Goal: Information Seeking & Learning: Learn about a topic

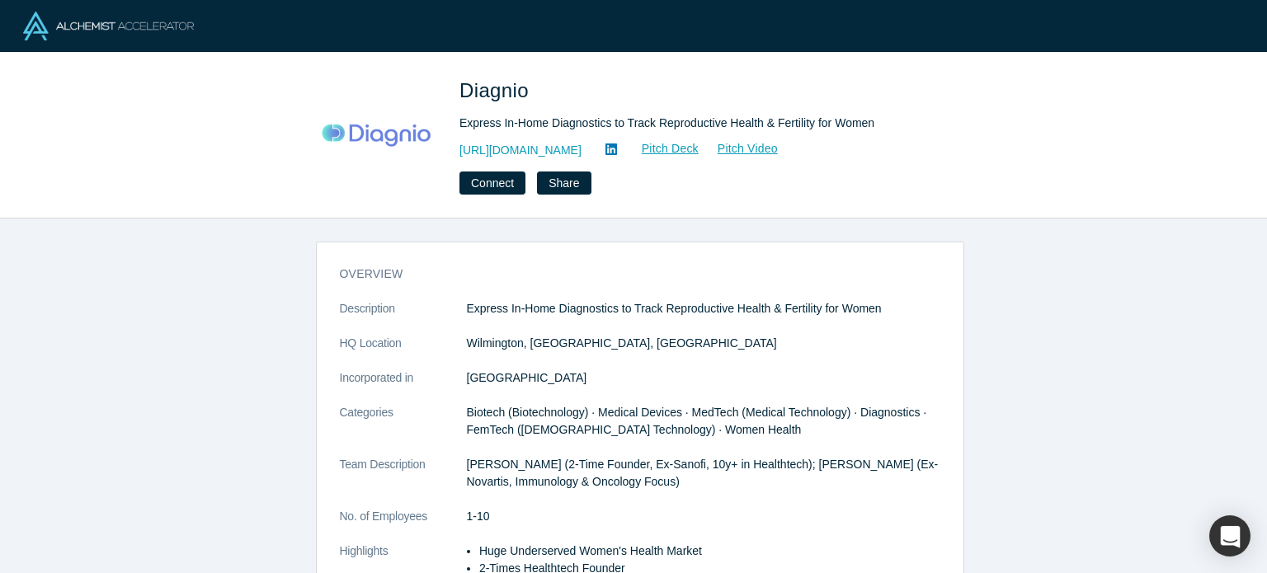
click at [513, 93] on span "Diagnio" at bounding box center [496, 90] width 75 height 22
copy span "Diagnio"
click at [534, 151] on link "http://diagnio.com" at bounding box center [520, 150] width 122 height 17
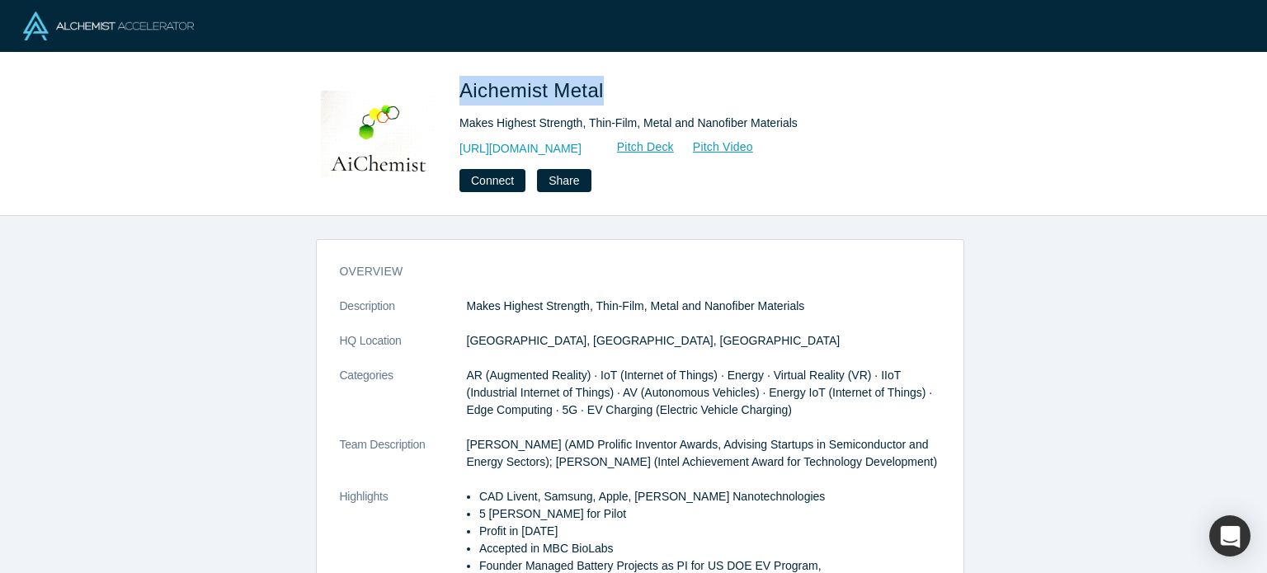
drag, startPoint x: 462, startPoint y: 95, endPoint x: 602, endPoint y: 86, distance: 140.5
click at [602, 86] on span "Aichemist Metal" at bounding box center [534, 90] width 150 height 22
copy span "Aichemist Metal"
click at [559, 154] on link "https://www.aichemistmetal.com" at bounding box center [520, 148] width 122 height 17
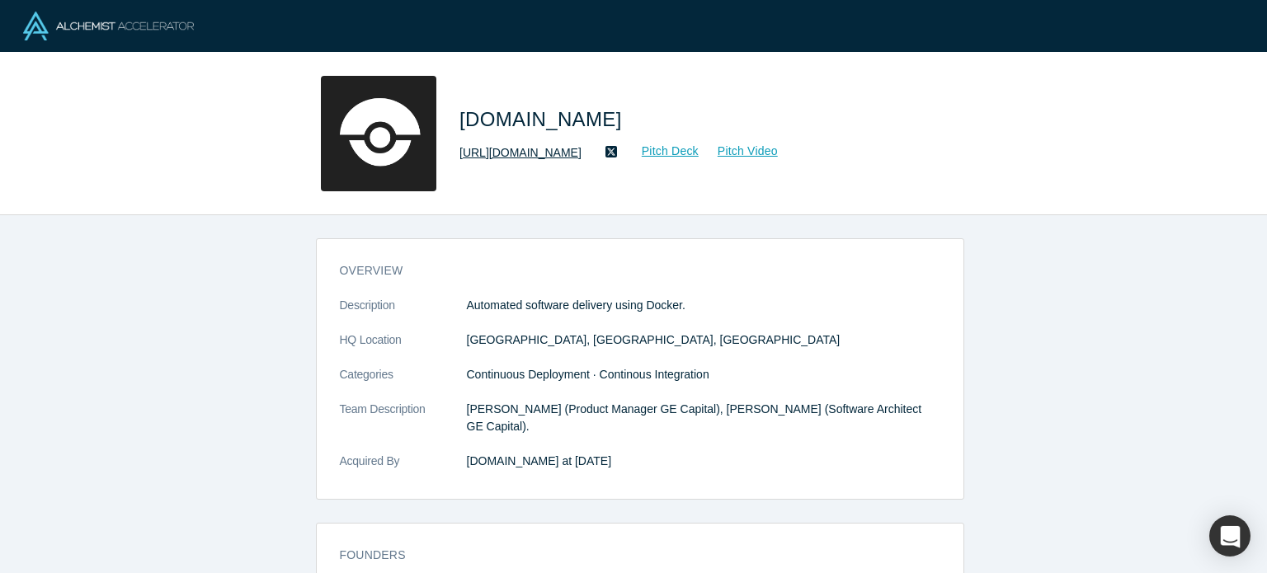
click at [529, 146] on link "https://drone.io/" at bounding box center [520, 152] width 122 height 17
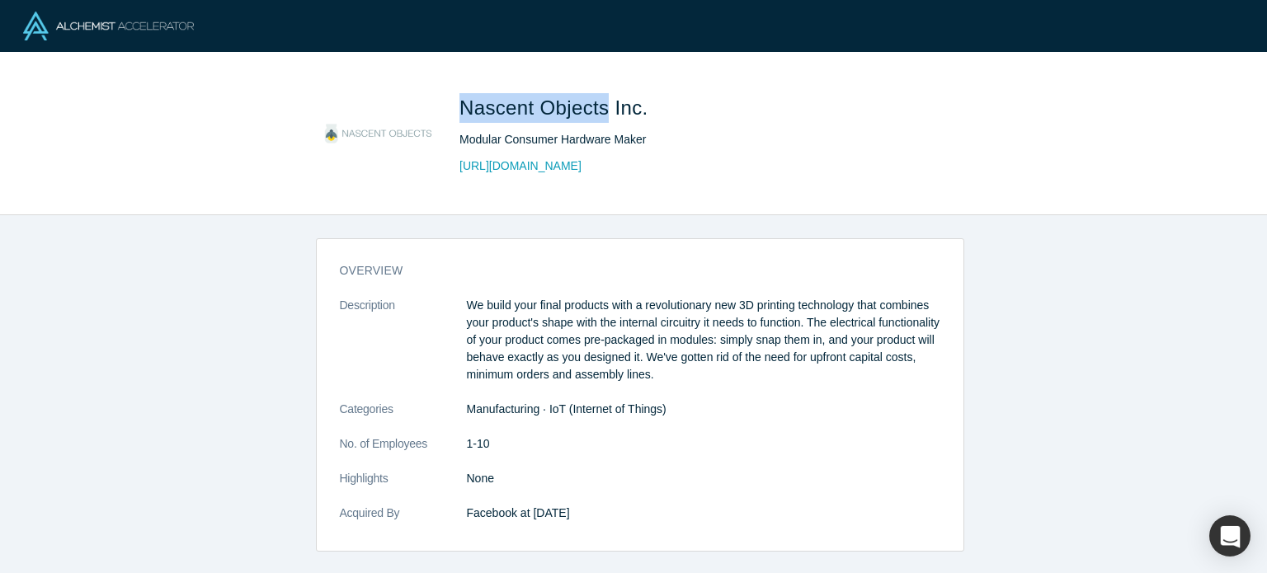
drag, startPoint x: 461, startPoint y: 105, endPoint x: 604, endPoint y: 109, distance: 142.7
click at [604, 109] on span "Nascent Objects Inc." at bounding box center [556, 107] width 195 height 22
copy span "Nascent Objects"
click at [567, 165] on link "http://www.nascentobjects.com/" at bounding box center [520, 166] width 122 height 17
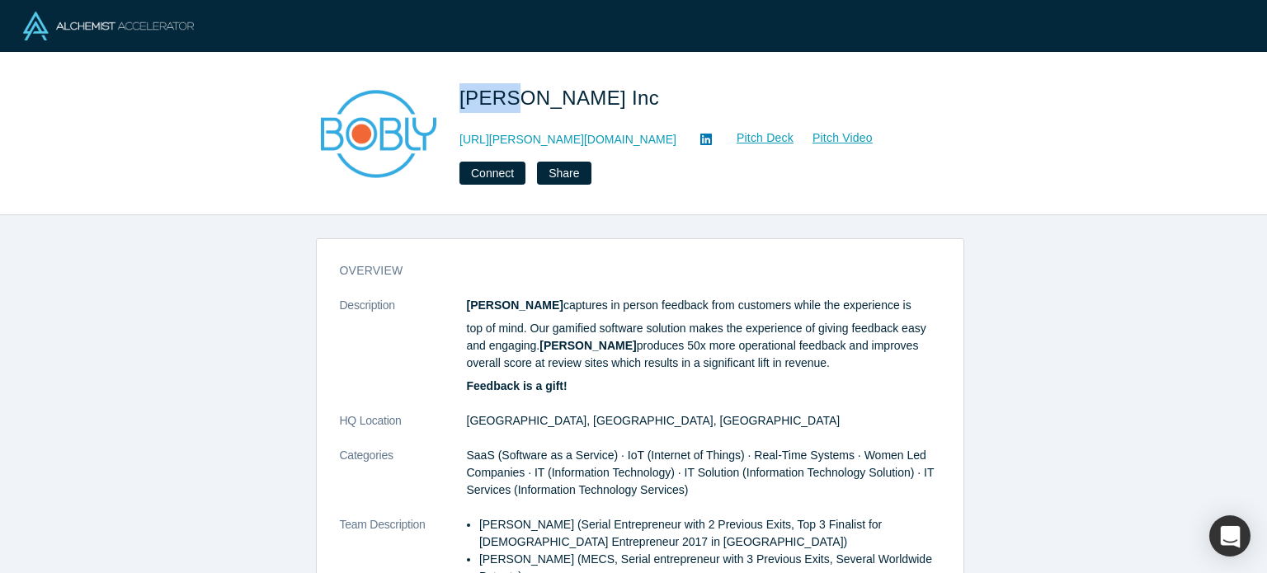
drag, startPoint x: 455, startPoint y: 95, endPoint x: 507, endPoint y: 97, distance: 52.0
click at [507, 97] on div "[PERSON_NAME] Inc [URL][PERSON_NAME][DOMAIN_NAME] Pitch Deck Pitch Video Connec…" at bounding box center [633, 133] width 648 height 115
copy span "[PERSON_NAME]"
click at [502, 142] on link "[URL][PERSON_NAME][DOMAIN_NAME]" at bounding box center [567, 139] width 217 height 17
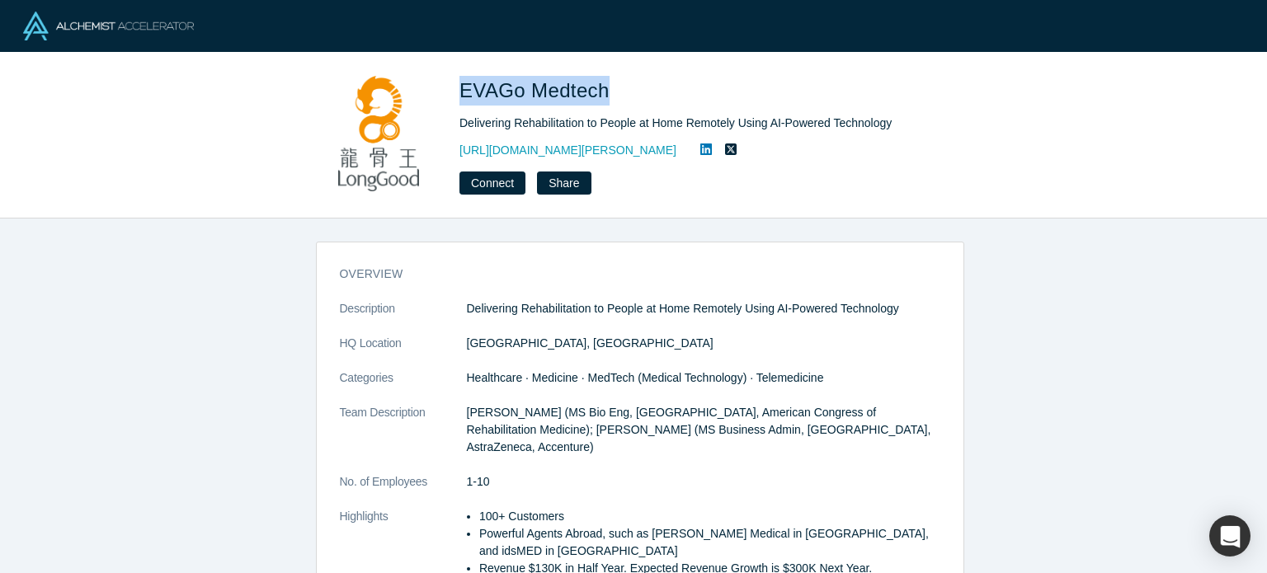
drag, startPoint x: 461, startPoint y: 85, endPoint x: 605, endPoint y: 87, distance: 144.3
click at [605, 87] on span "EVAGo Medtech" at bounding box center [537, 90] width 156 height 22
copy span "EVAGo Medtech"
click at [572, 151] on link "https://en.longgood.com.tw/" at bounding box center [567, 150] width 217 height 17
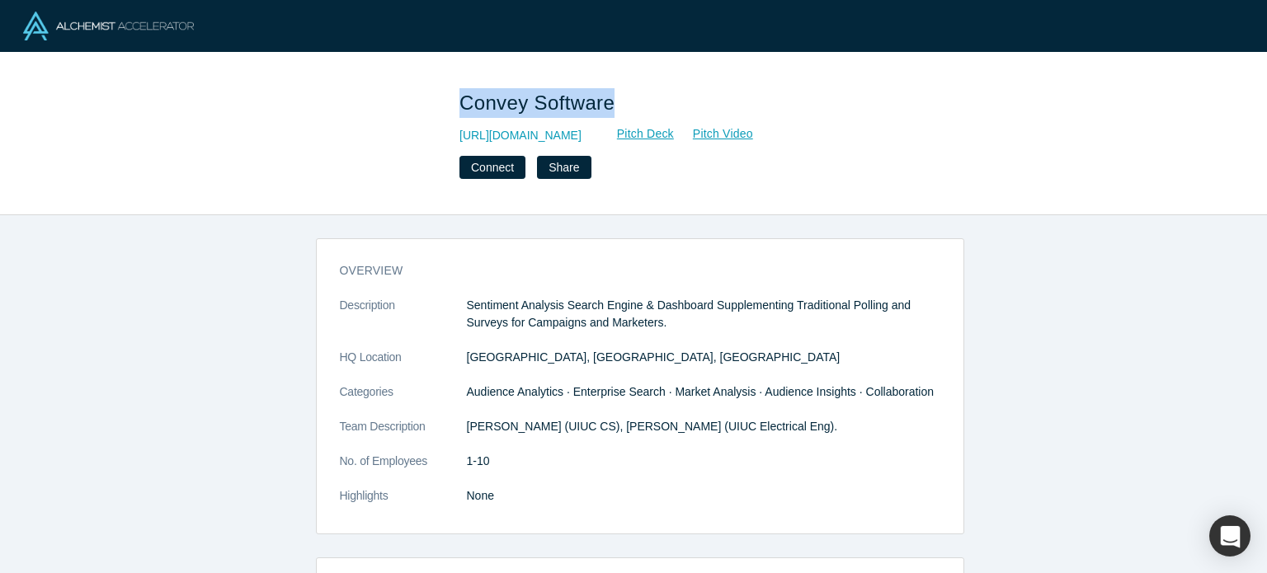
drag, startPoint x: 459, startPoint y: 96, endPoint x: 606, endPoint y: 97, distance: 147.6
click at [606, 97] on div "Convey Software https://www.convey.tech/ Pitch Deck Pitch Video Connect Share" at bounding box center [633, 133] width 648 height 115
copy span "Convey Software"
click at [570, 136] on link "https://www.convey.tech/" at bounding box center [520, 135] width 122 height 17
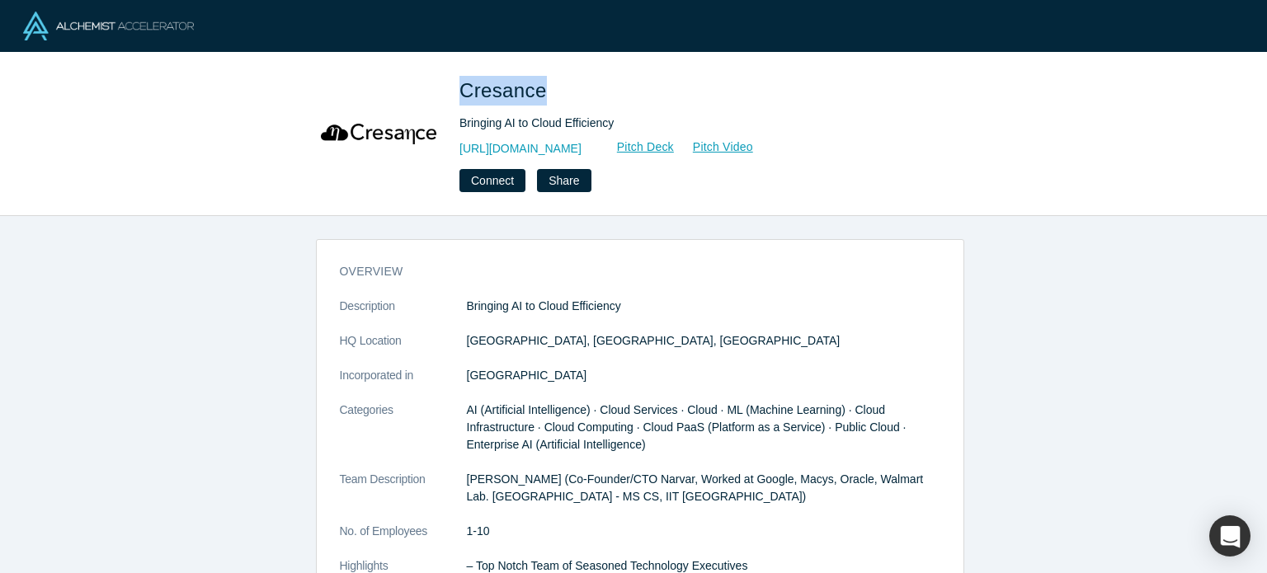
drag, startPoint x: 460, startPoint y: 91, endPoint x: 534, endPoint y: 91, distance: 74.2
click at [534, 91] on span "Cresance" at bounding box center [505, 90] width 93 height 22
copy span "Cresance"
click at [551, 154] on link "http://www.cresance.com/" at bounding box center [520, 148] width 122 height 17
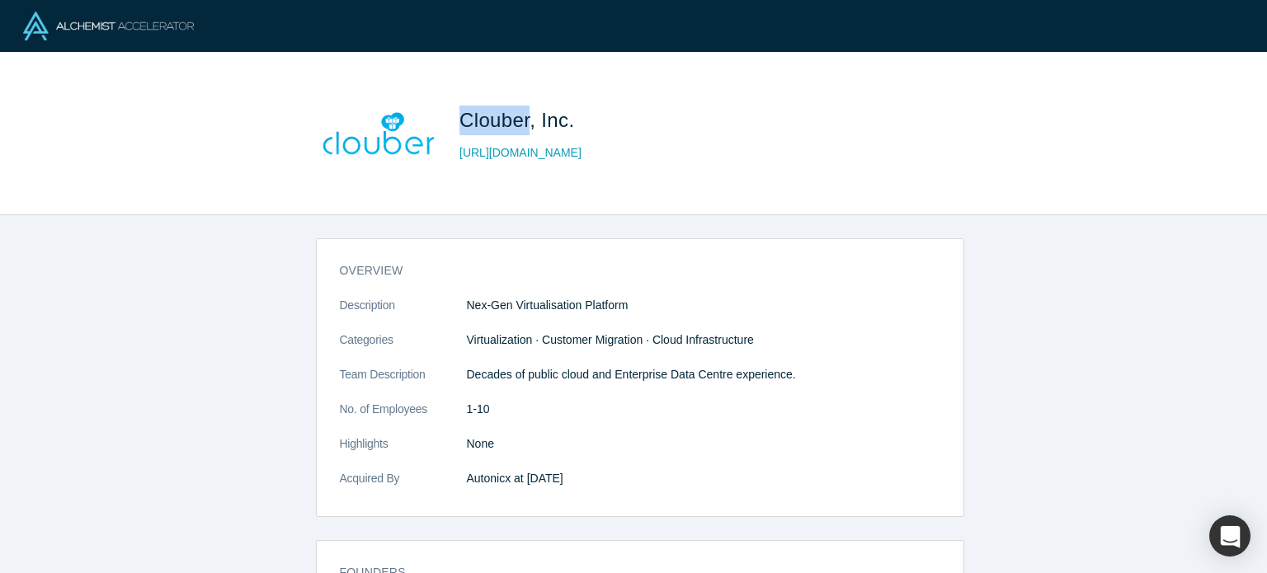
drag, startPoint x: 463, startPoint y: 117, endPoint x: 528, endPoint y: 120, distance: 65.2
click at [528, 120] on span "Clouber, Inc." at bounding box center [519, 120] width 120 height 22
copy span "Clouber"
click at [533, 150] on link "http://clouber.io" at bounding box center [520, 152] width 122 height 17
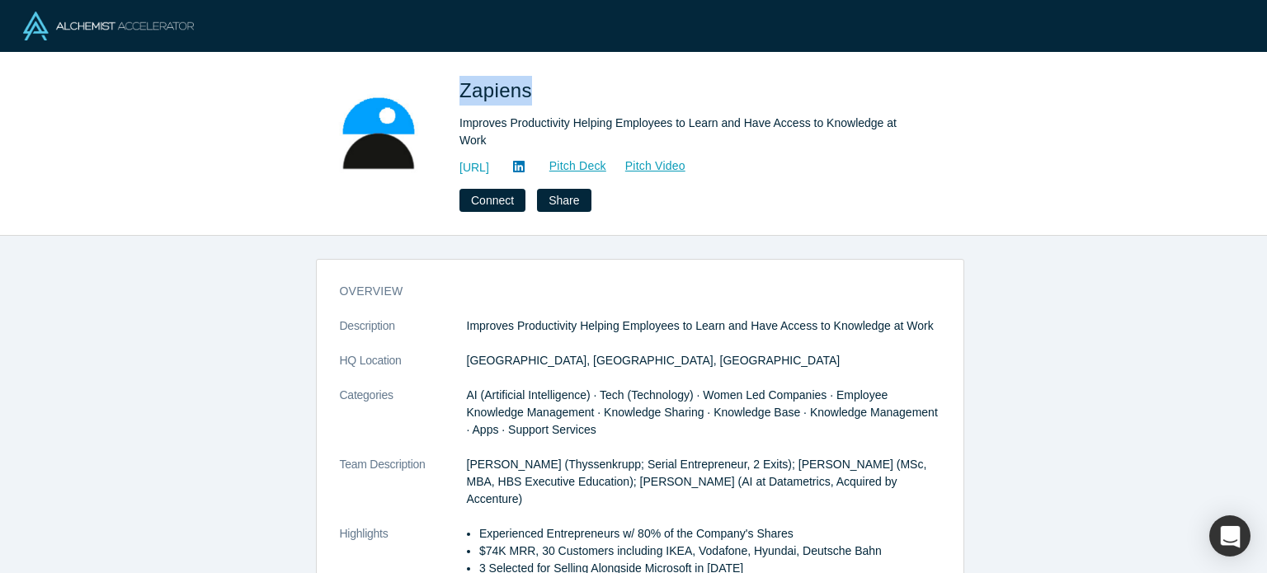
drag, startPoint x: 458, startPoint y: 90, endPoint x: 526, endPoint y: 91, distance: 68.5
click at [526, 91] on div "Zapiens Improves Productivity Helping Employees to Learn and Have Access to Kno…" at bounding box center [633, 144] width 648 height 136
copy span "Zapiens"
click at [489, 159] on link "[URL]" at bounding box center [474, 167] width 30 height 17
click at [525, 161] on icon at bounding box center [519, 167] width 12 height 12
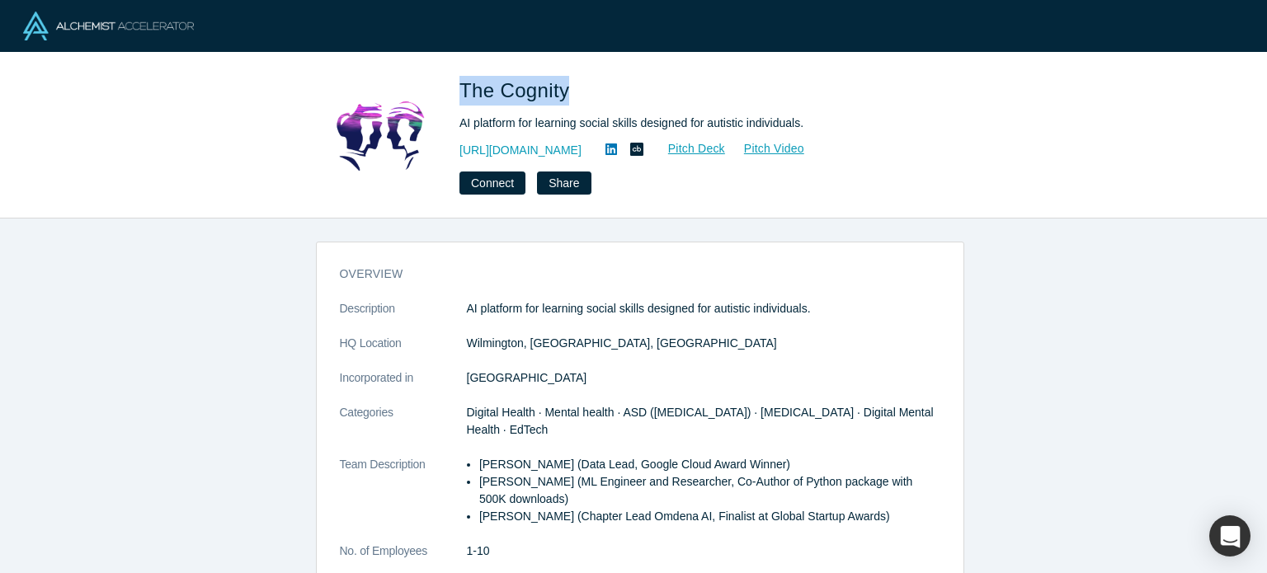
drag, startPoint x: 459, startPoint y: 86, endPoint x: 566, endPoint y: 94, distance: 107.5
click at [566, 94] on span "The Cognity" at bounding box center [516, 90] width 115 height 22
copy span "The Cognity"
click at [555, 152] on link "https://thecognity.com/" at bounding box center [520, 150] width 122 height 17
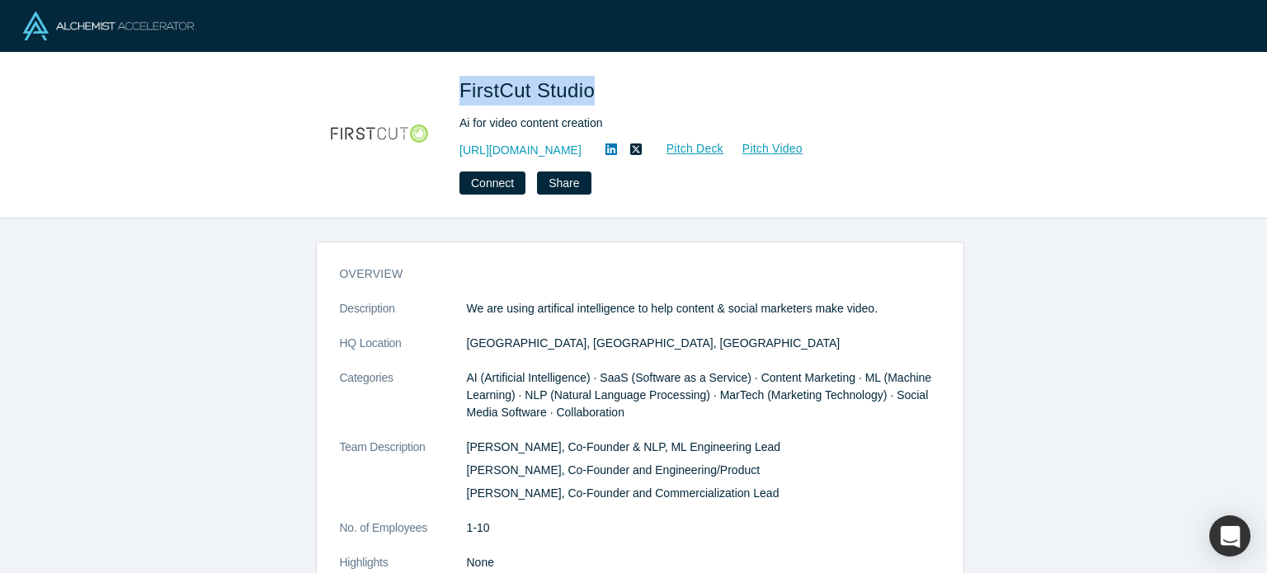
drag, startPoint x: 459, startPoint y: 94, endPoint x: 580, endPoint y: 96, distance: 121.3
click at [590, 91] on span "FirstCut Studio" at bounding box center [529, 90] width 141 height 22
copy span "FirstCut Studio"
click at [534, 153] on link "https://beta.firstcut.io" at bounding box center [520, 150] width 122 height 17
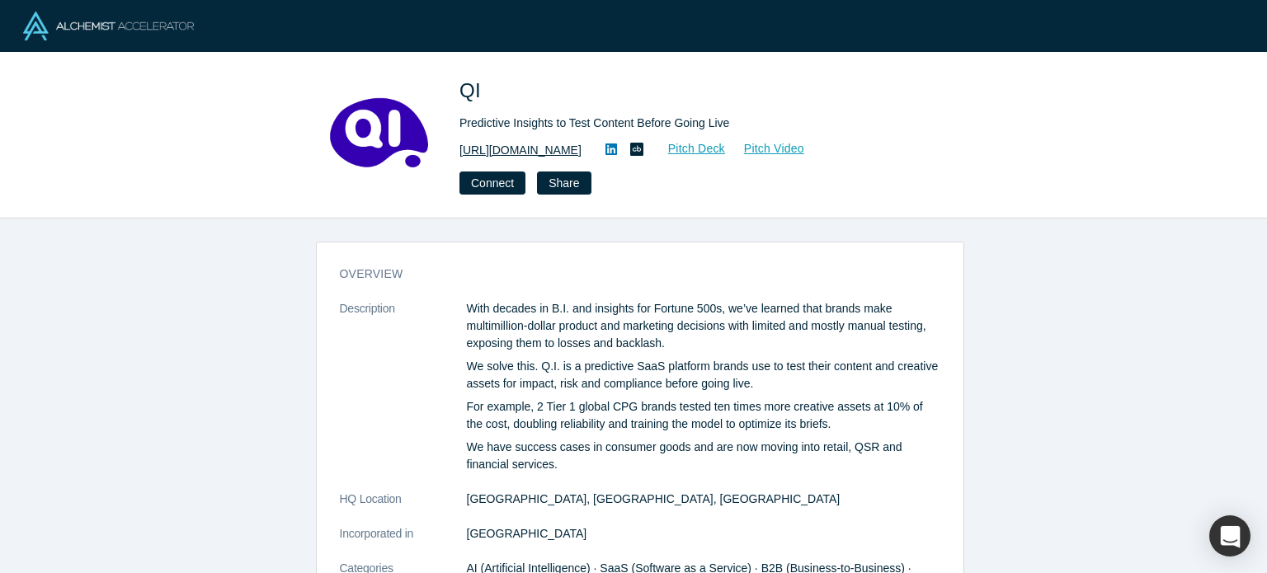
click at [516, 148] on link "[URL][DOMAIN_NAME]" at bounding box center [520, 150] width 122 height 17
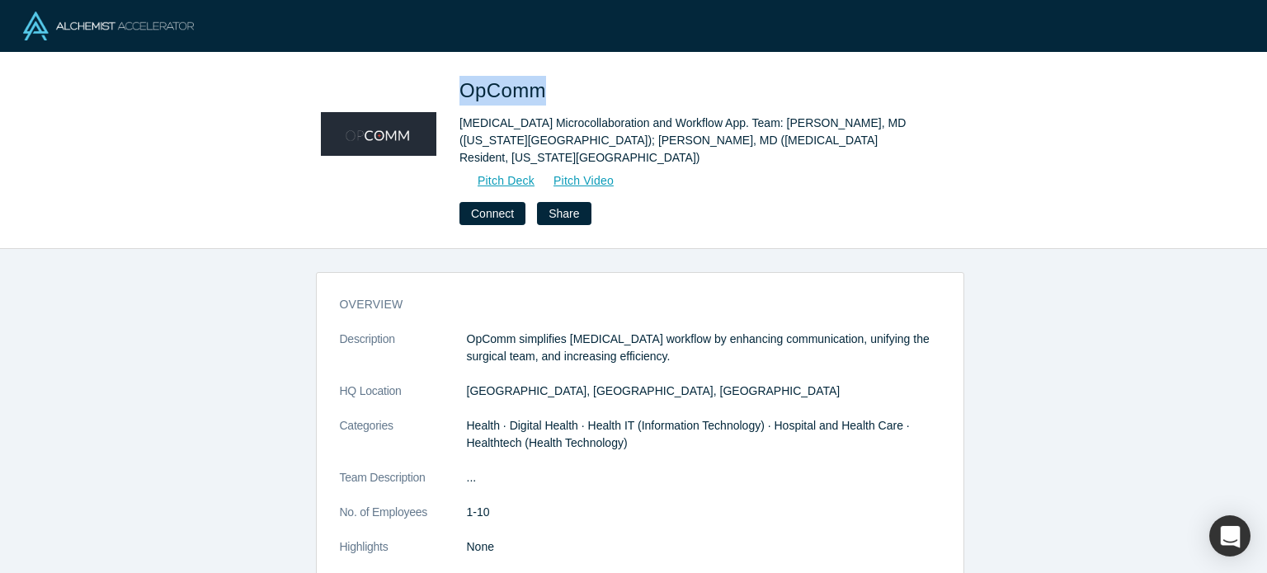
drag, startPoint x: 464, startPoint y: 88, endPoint x: 541, endPoint y: 88, distance: 76.7
click at [541, 88] on span "OpComm" at bounding box center [505, 90] width 92 height 22
copy span "OpComm"
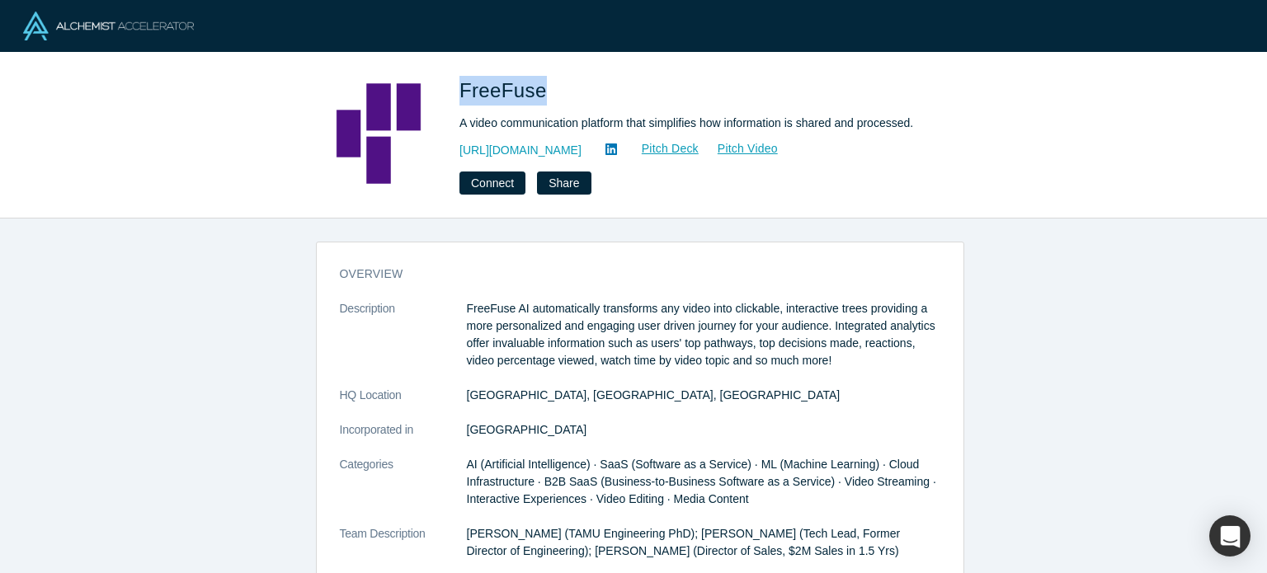
drag, startPoint x: 459, startPoint y: 92, endPoint x: 534, endPoint y: 89, distance: 75.9
click at [534, 89] on span "FreeFuse" at bounding box center [505, 90] width 93 height 22
copy span "FreeFuse"
click at [534, 157] on link "[URL][DOMAIN_NAME]" at bounding box center [520, 150] width 122 height 17
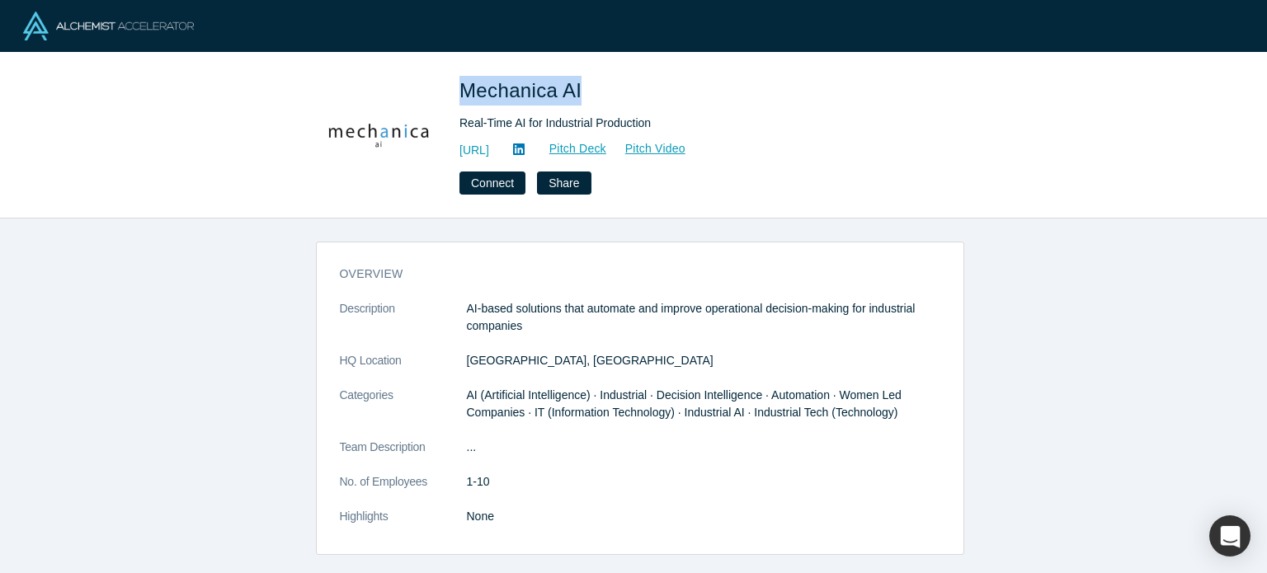
drag, startPoint x: 461, startPoint y: 95, endPoint x: 582, endPoint y: 95, distance: 121.2
click at [582, 95] on span "Mechanica AI" at bounding box center [523, 90] width 128 height 22
copy span "Mechanica AI"
click at [489, 154] on link "http://mechanica.ai" at bounding box center [474, 150] width 30 height 17
click at [489, 143] on link "http://mechanica.ai" at bounding box center [474, 150] width 30 height 17
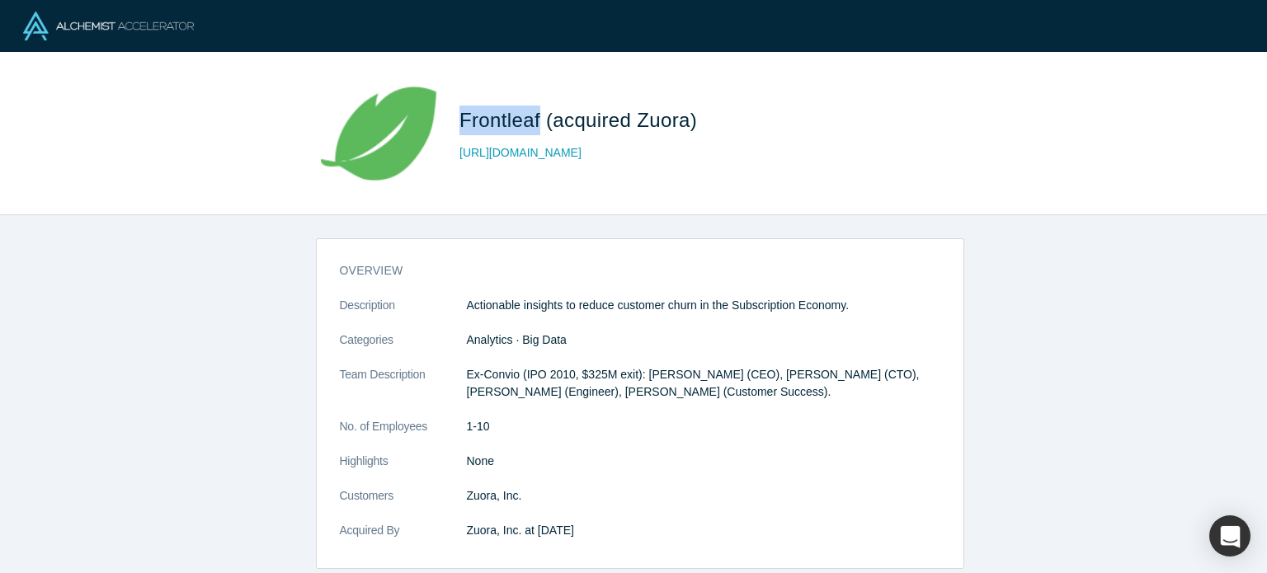
drag, startPoint x: 461, startPoint y: 117, endPoint x: 539, endPoint y: 125, distance: 78.7
click at [539, 125] on span "Frontleaf (acquired Zuora)" at bounding box center [580, 120] width 243 height 22
copy span "Frontleaf"
click at [571, 156] on link "[URL][DOMAIN_NAME]" at bounding box center [520, 152] width 122 height 17
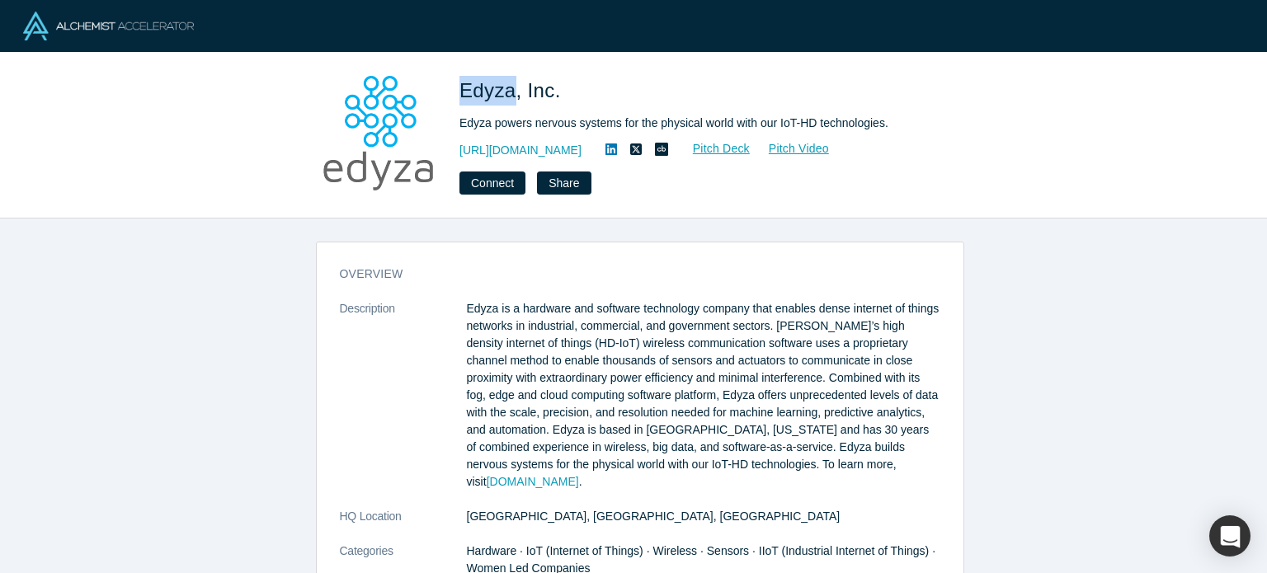
drag, startPoint x: 472, startPoint y: 87, endPoint x: 508, endPoint y: 88, distance: 36.3
click at [508, 88] on span "Edyza, Inc." at bounding box center [512, 90] width 107 height 22
click at [548, 148] on link "[URL][DOMAIN_NAME]" at bounding box center [520, 150] width 122 height 17
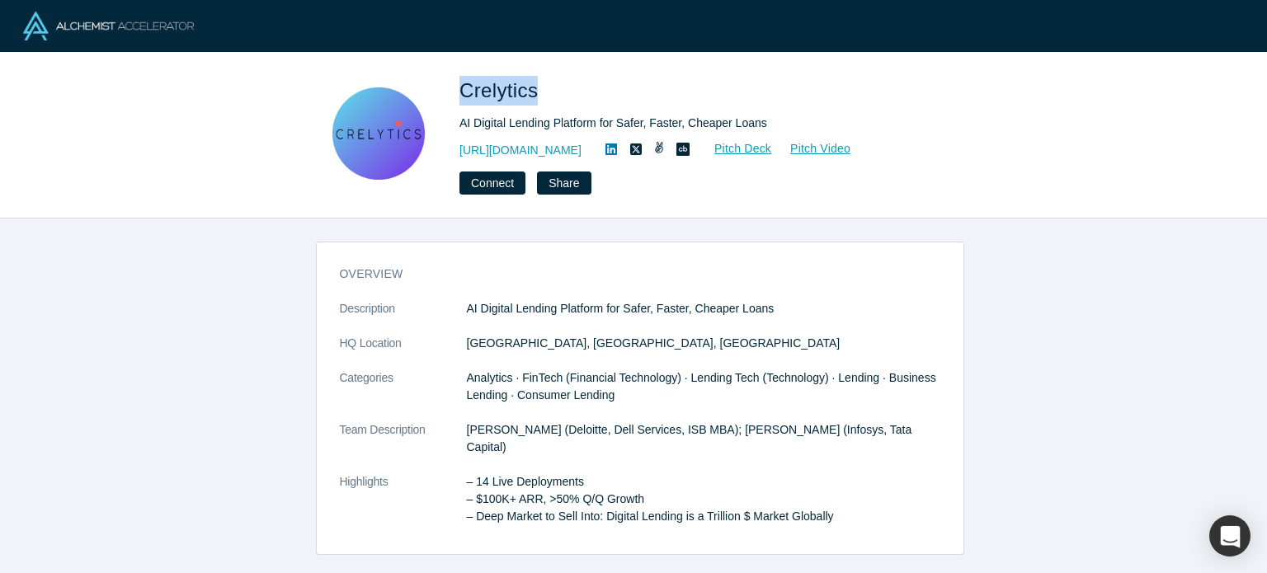
drag, startPoint x: 463, startPoint y: 86, endPoint x: 531, endPoint y: 88, distance: 67.7
click at [531, 88] on span "Crelytics" at bounding box center [501, 90] width 84 height 22
copy span "Crelytics"
click at [535, 156] on link "https://crelytics.io" at bounding box center [520, 150] width 122 height 17
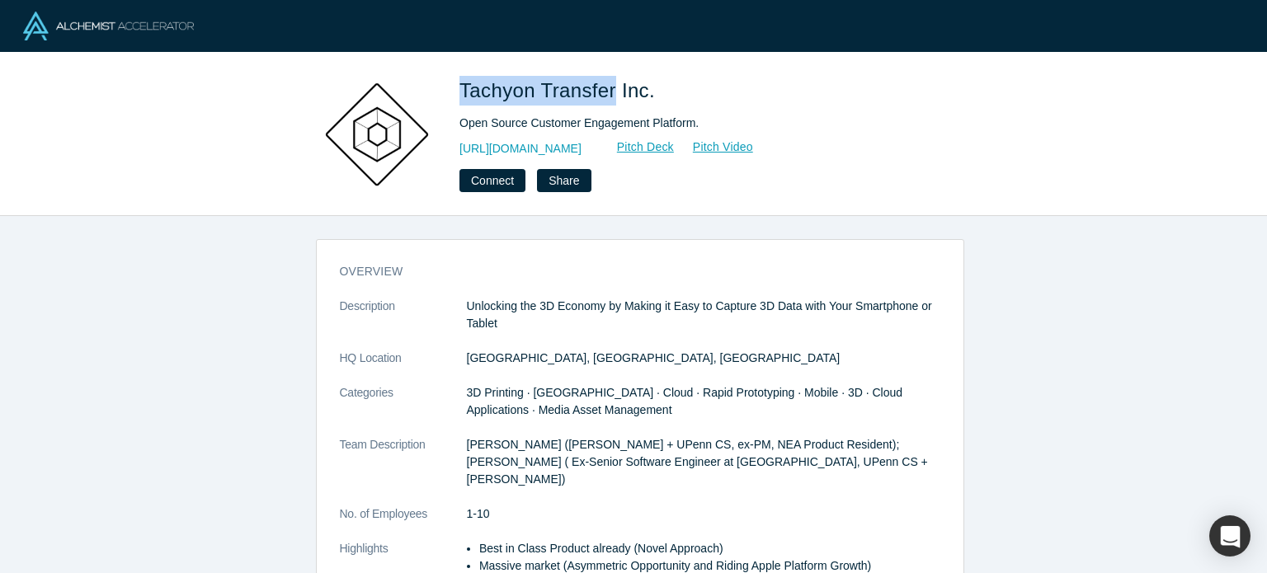
drag, startPoint x: 456, startPoint y: 89, endPoint x: 609, endPoint y: 82, distance: 152.8
click at [609, 82] on div "Tachyon Transfer Inc. Open Source Customer Engagement Platform. [URL][DOMAIN_NA…" at bounding box center [633, 134] width 648 height 116
copy span "Tachyon Transfer"
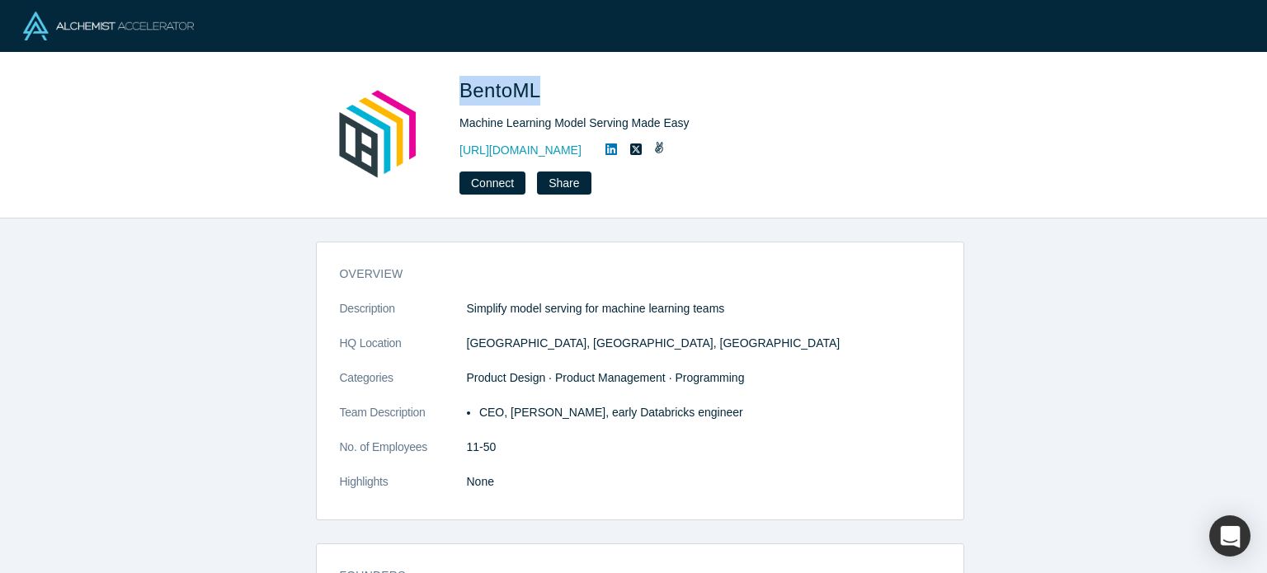
drag, startPoint x: 463, startPoint y: 92, endPoint x: 536, endPoint y: 93, distance: 73.4
click at [536, 93] on span "BentoML" at bounding box center [502, 90] width 87 height 22
copy span "BentoML"
click at [558, 151] on link "[URL][DOMAIN_NAME]" at bounding box center [520, 150] width 122 height 17
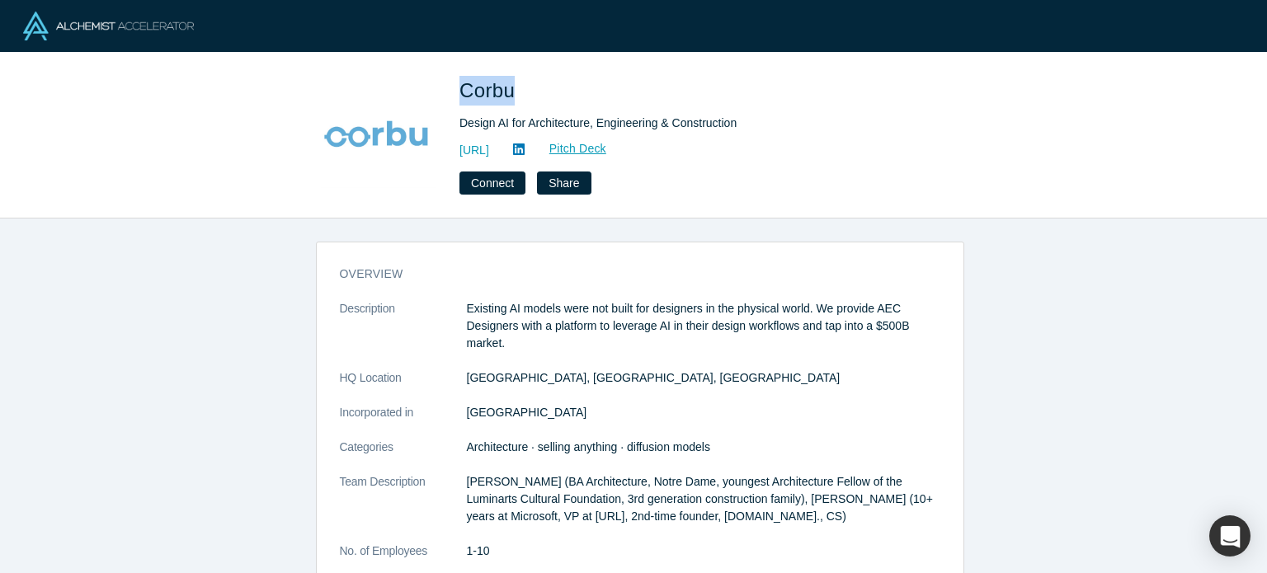
copy span "Corbu"
click at [489, 142] on link "https://www.corbu.ai" at bounding box center [474, 150] width 30 height 17
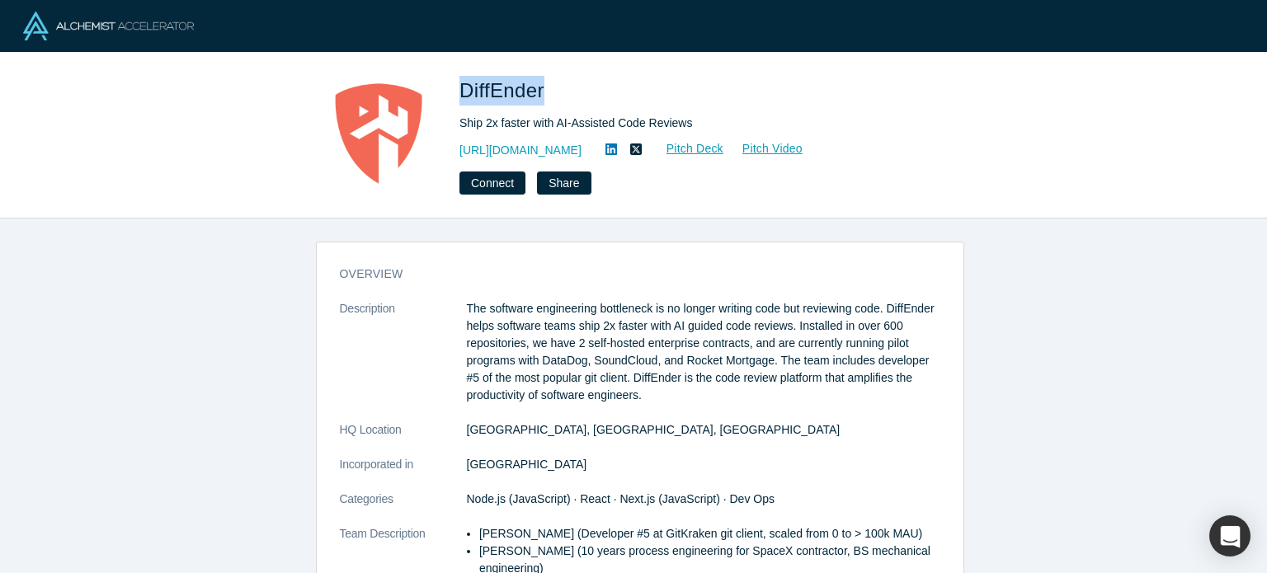
drag, startPoint x: 463, startPoint y: 87, endPoint x: 541, endPoint y: 93, distance: 78.6
click at [541, 93] on span "DiffEnder" at bounding box center [504, 90] width 91 height 22
copy span "DiffEnder"
click at [540, 144] on link "https://diffender.com/" at bounding box center [520, 150] width 122 height 17
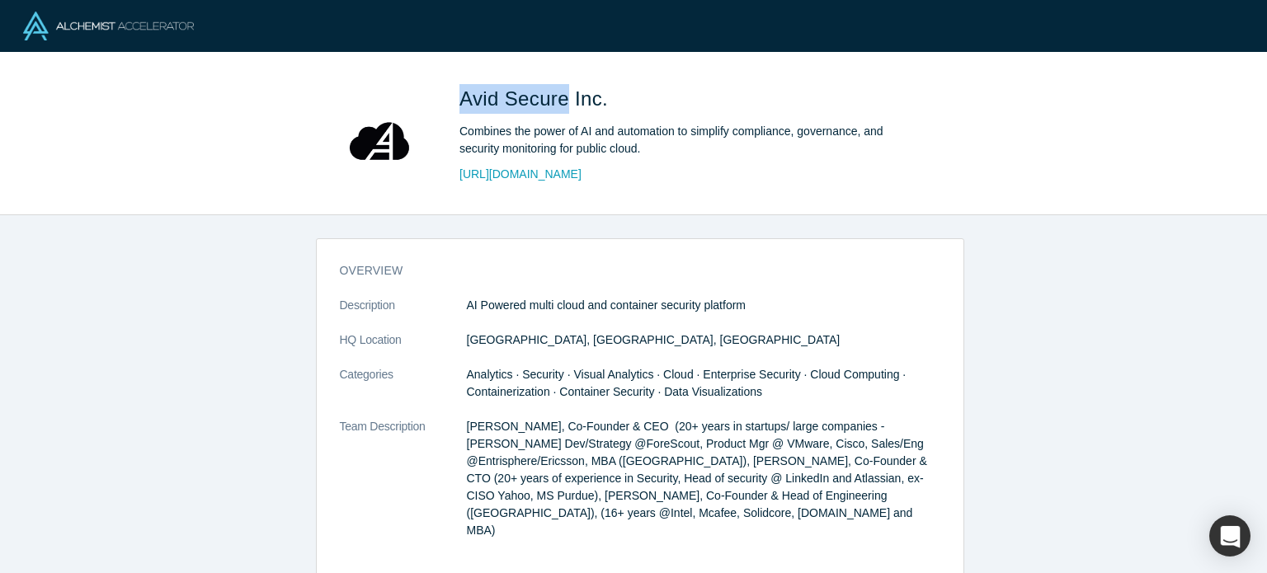
drag, startPoint x: 452, startPoint y: 106, endPoint x: 561, endPoint y: 102, distance: 108.9
click at [561, 102] on div "Avid Secure Inc. Combines the power of AI and automation to simplify compliance…" at bounding box center [633, 133] width 648 height 115
copy span "Avid Secure"
click at [567, 178] on link "http://www.avidsecure.io" at bounding box center [520, 174] width 122 height 17
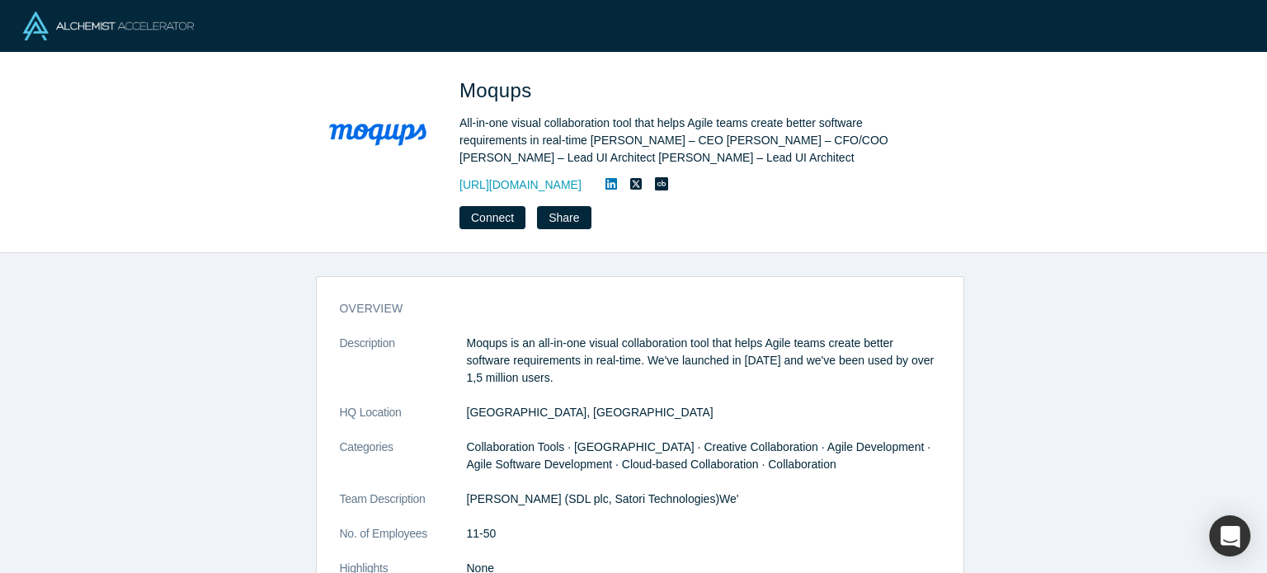
click at [493, 100] on span "Moqups" at bounding box center [498, 90] width 78 height 22
copy span "Moqups"
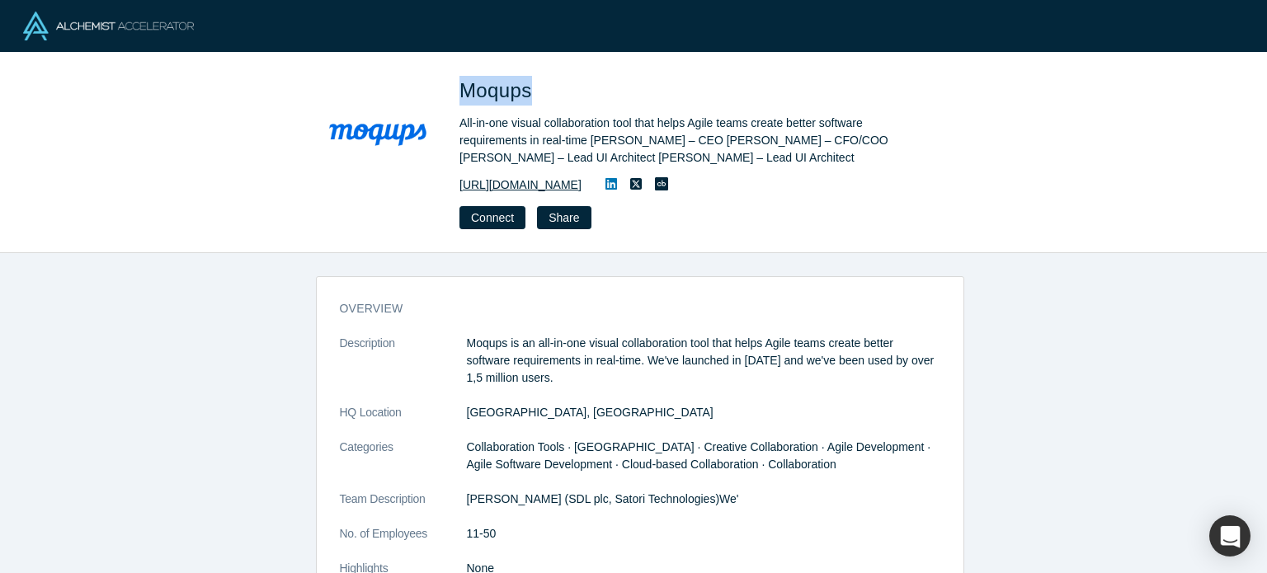
click at [534, 188] on link "[URL][DOMAIN_NAME]" at bounding box center [520, 184] width 122 height 17
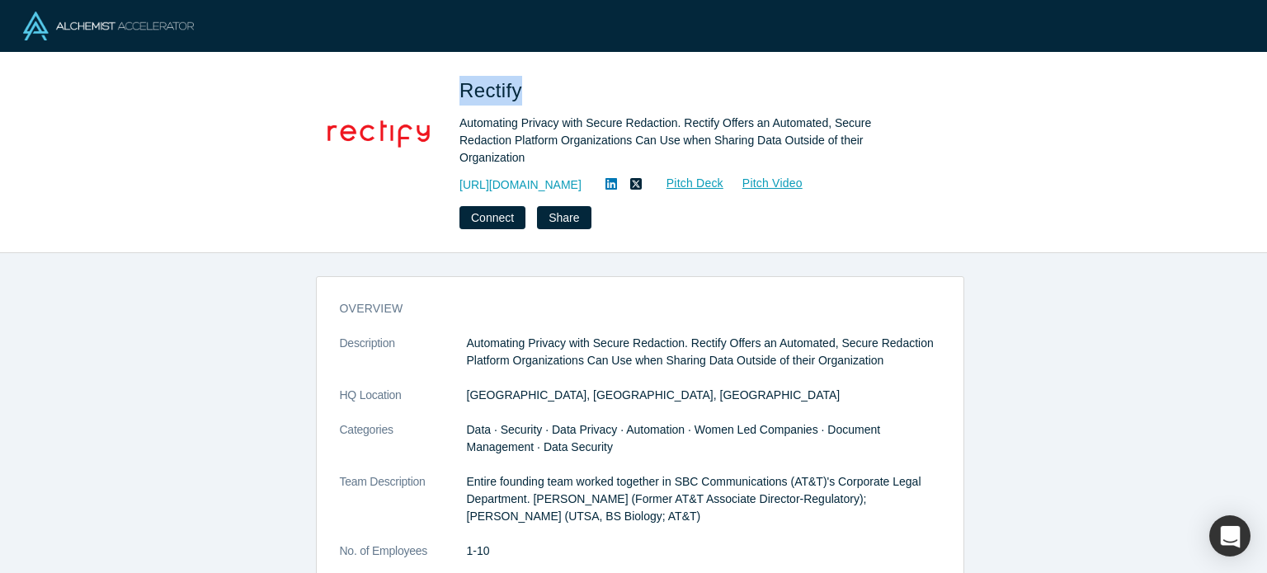
drag, startPoint x: 462, startPoint y: 87, endPoint x: 517, endPoint y: 86, distance: 55.3
click at [517, 86] on span "Rectify" at bounding box center [493, 90] width 68 height 22
copy span "Rectify"
click at [544, 176] on link "[URL][DOMAIN_NAME]" at bounding box center [520, 184] width 122 height 17
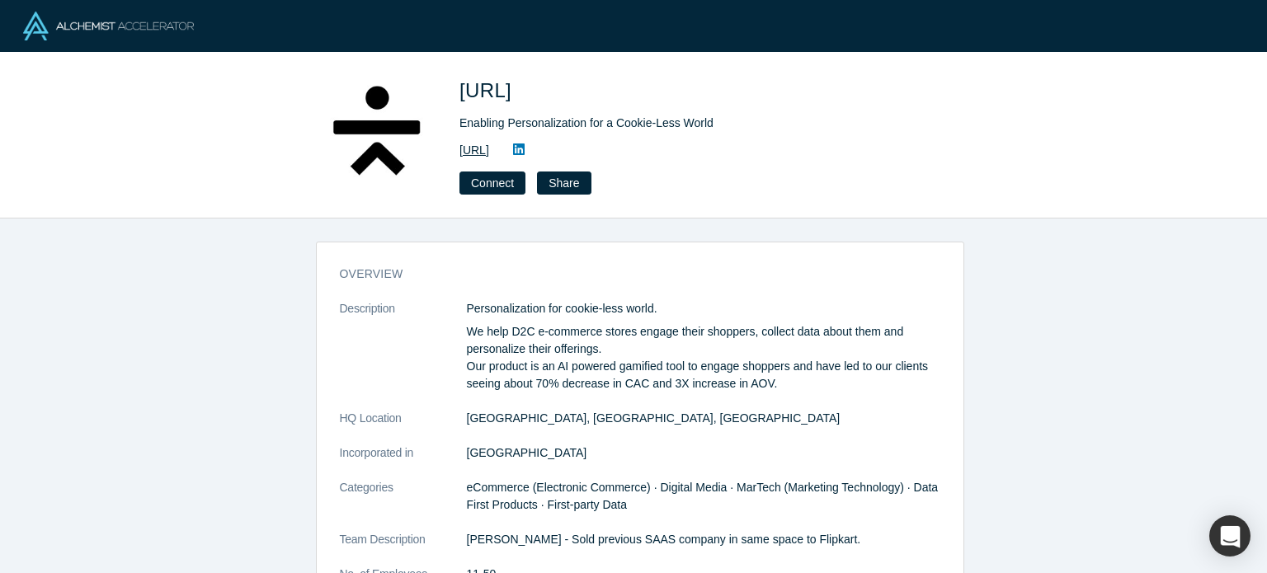
click at [489, 147] on link "[URL]" at bounding box center [474, 150] width 30 height 17
drag, startPoint x: 459, startPoint y: 88, endPoint x: 528, endPoint y: 96, distance: 68.9
click at [517, 96] on span "[URL]" at bounding box center [488, 90] width 58 height 22
copy span "Tangent"
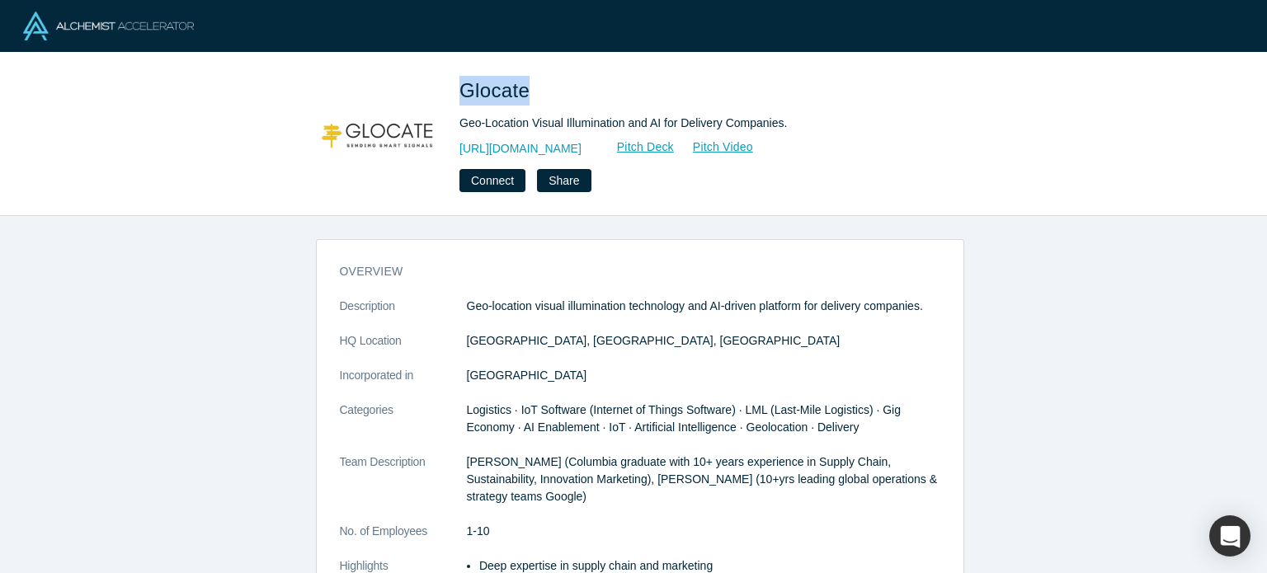
drag, startPoint x: 463, startPoint y: 93, endPoint x: 525, endPoint y: 87, distance: 61.4
click at [525, 87] on span "Glocate" at bounding box center [497, 90] width 76 height 22
copy span "Glocate"
click at [557, 142] on link "[URL][DOMAIN_NAME]" at bounding box center [520, 148] width 122 height 17
copy span "Glocate"
